Goal: Information Seeking & Learning: Learn about a topic

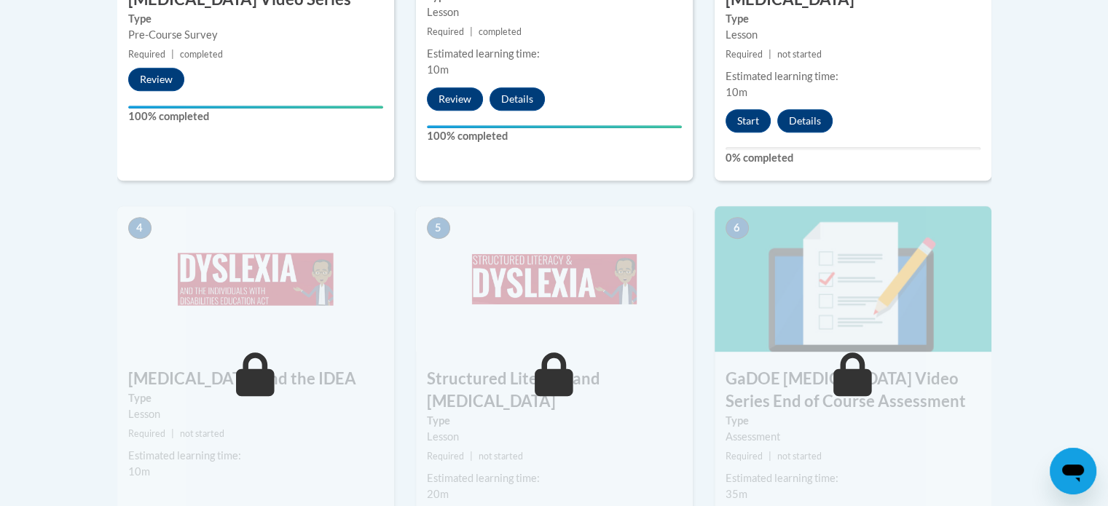
scroll to position [728, 0]
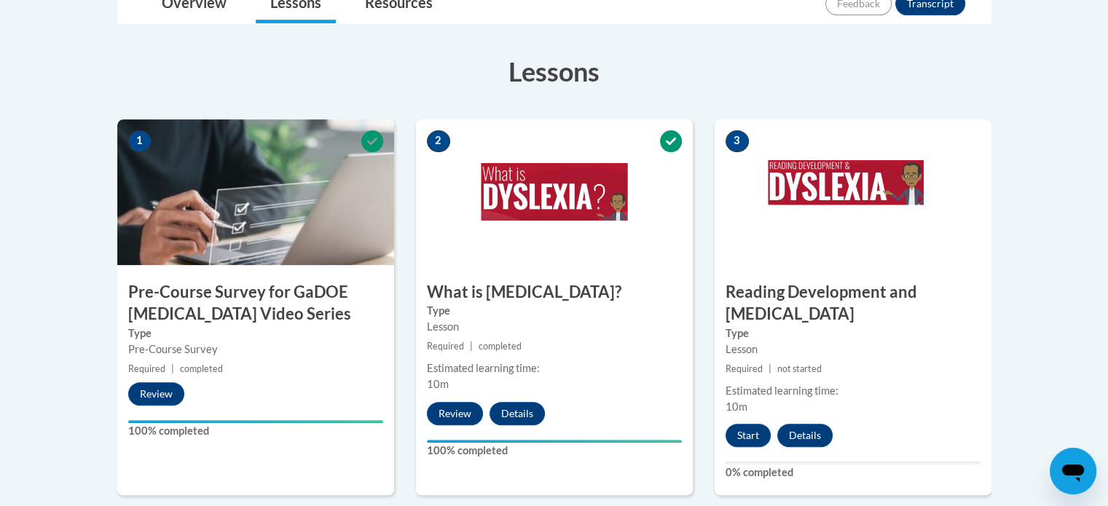
scroll to position [28, 0]
